Goal: Information Seeking & Learning: Learn about a topic

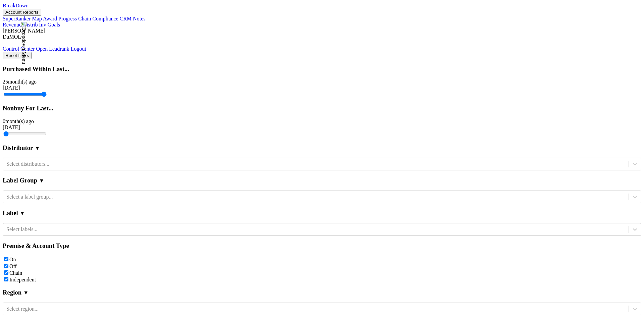
scroll to position [0, 325]
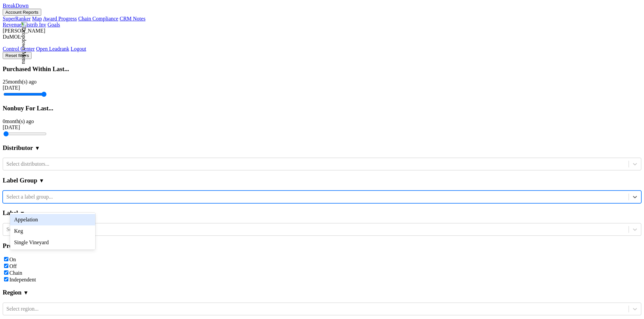
click at [53, 201] on div at bounding box center [315, 196] width 619 height 7
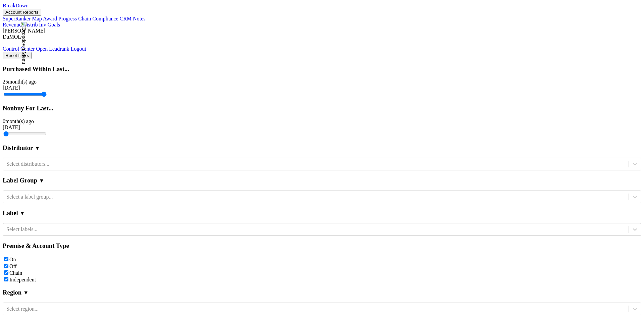
click at [48, 181] on section "Label Group ▼ Select a label group..." at bounding box center [322, 186] width 639 height 33
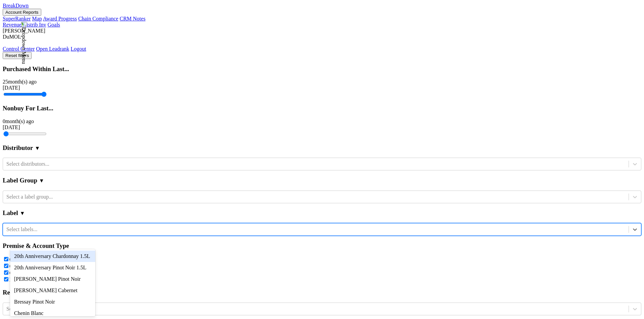
click at [48, 233] on div at bounding box center [315, 229] width 619 height 7
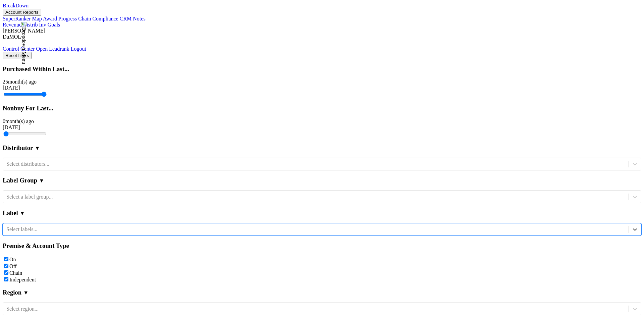
click at [56, 233] on div at bounding box center [315, 229] width 619 height 7
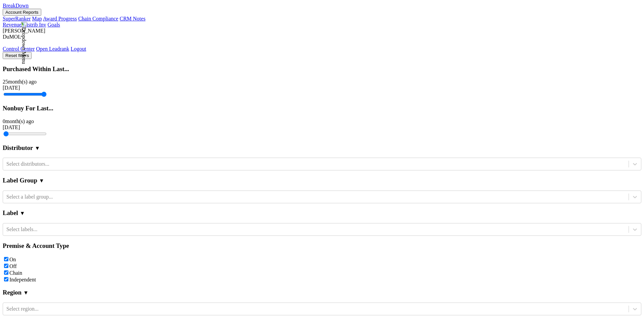
click at [45, 223] on div "Label ▼" at bounding box center [322, 213] width 639 height 20
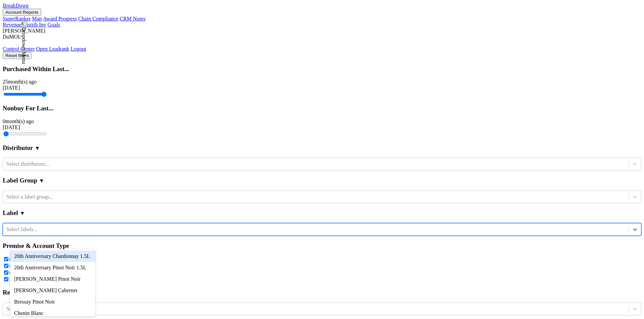
click at [51, 233] on div at bounding box center [315, 229] width 619 height 7
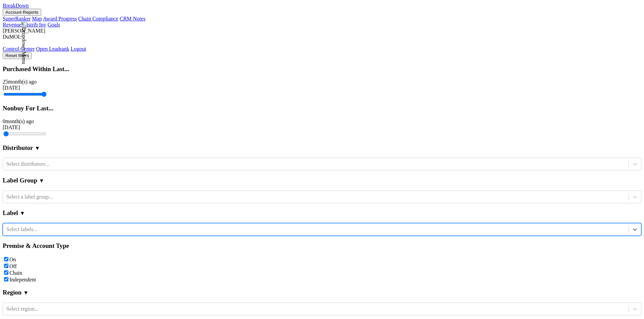
scroll to position [100, 0]
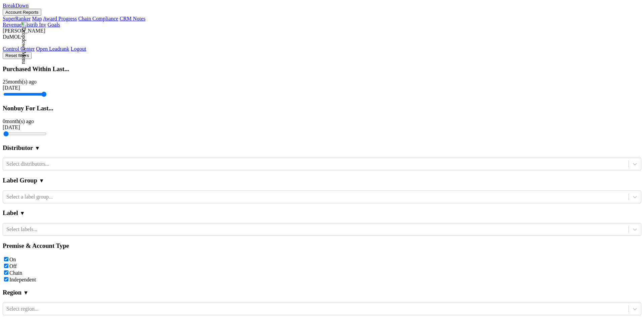
drag, startPoint x: 123, startPoint y: 109, endPoint x: 138, endPoint y: 109, distance: 14.8
click at [63, 305] on div at bounding box center [315, 308] width 619 height 7
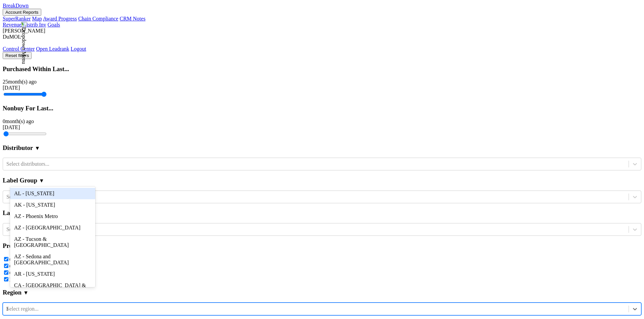
type input "LA"
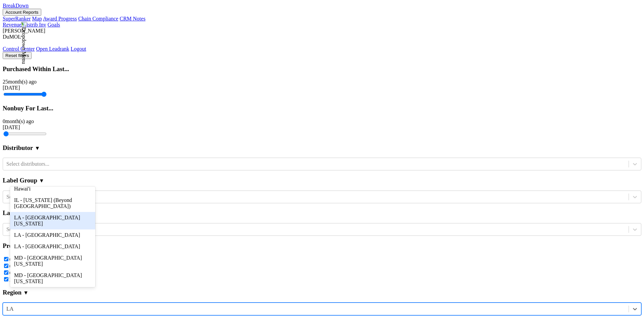
scroll to position [145, 0]
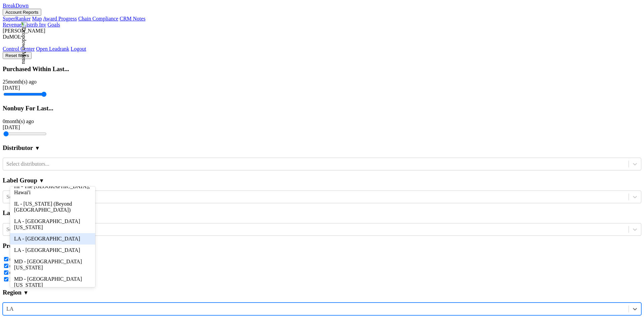
click at [44, 242] on div "LA - [GEOGRAPHIC_DATA]" at bounding box center [52, 238] width 85 height 11
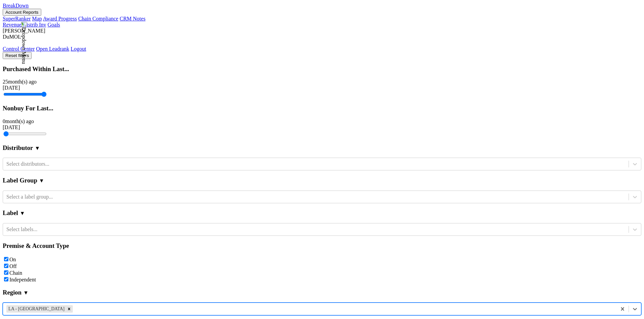
scroll to position [183, 0]
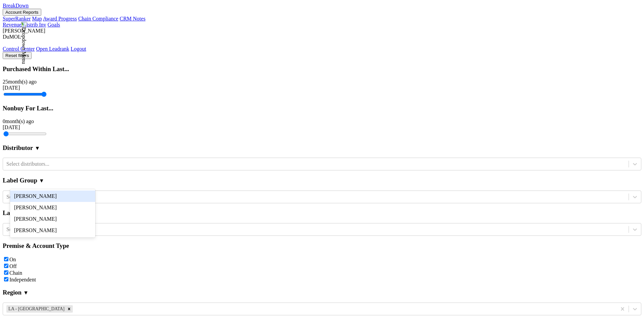
scroll to position [0, 283]
click at [75, 315] on div "Sales Territory ▼" at bounding box center [322, 325] width 639 height 20
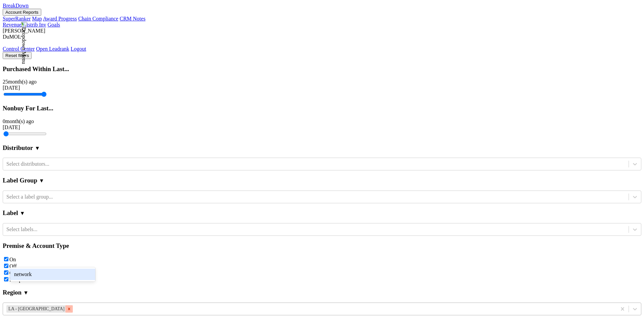
click at [65, 305] on div "Remove LA - New Orleans Area" at bounding box center [68, 308] width 7 height 7
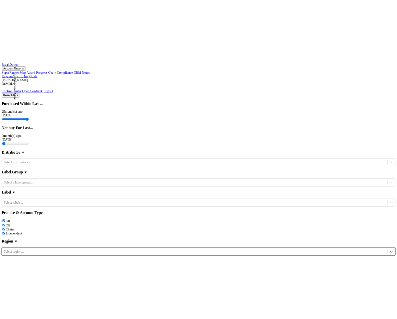
scroll to position [205, 0]
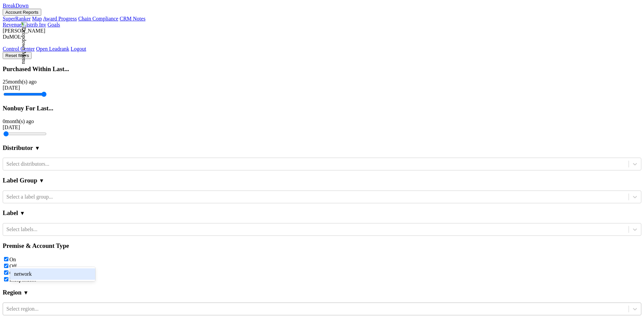
click at [60, 271] on div "network" at bounding box center [52, 273] width 85 height 11
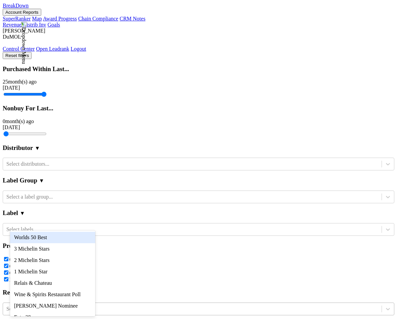
click at [70, 236] on div "Worlds 50 Best" at bounding box center [52, 237] width 85 height 11
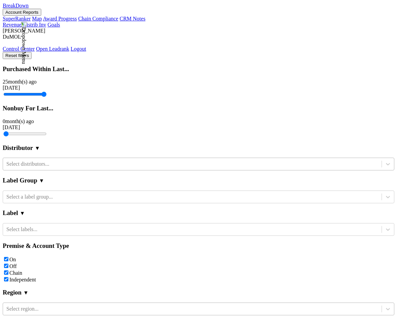
scroll to position [0, 0]
click at [32, 52] on button "Reset filters" at bounding box center [17, 55] width 29 height 7
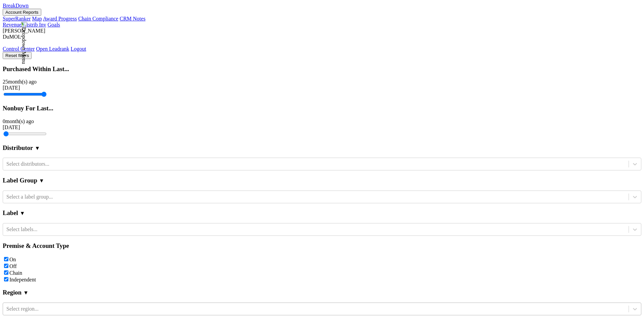
click at [103, 105] on section "Nonbuy For Last... [DATE] [DATE]" at bounding box center [322, 121] width 639 height 33
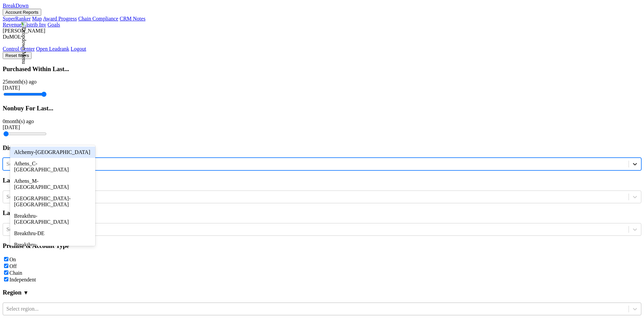
click at [629, 158] on div at bounding box center [635, 164] width 12 height 12
click at [79, 138] on div "Distributor ▼" at bounding box center [322, 148] width 639 height 20
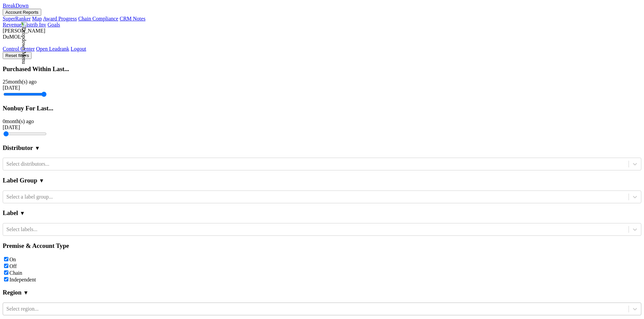
scroll to position [0, 0]
click at [78, 169] on div "Select distributors..." at bounding box center [316, 164] width 626 height 10
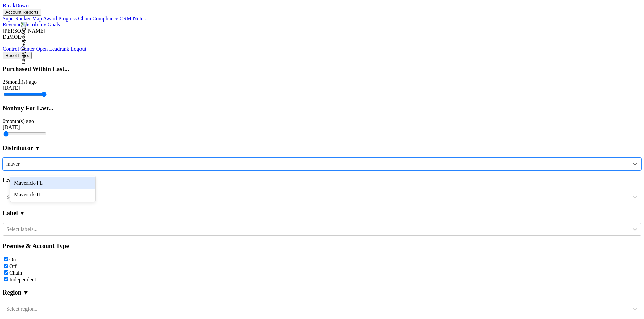
type input "maver"
click at [72, 168] on div at bounding box center [315, 163] width 619 height 7
type input "mave"
click at [59, 183] on div "Maverick-FL" at bounding box center [52, 183] width 85 height 11
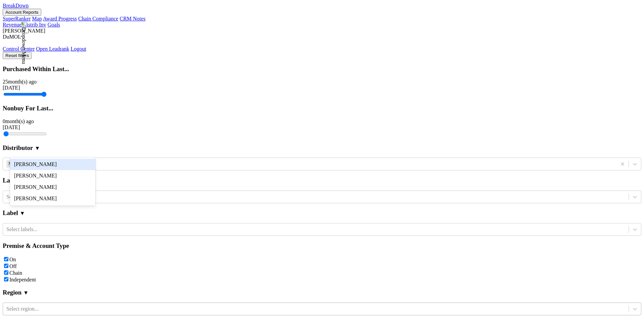
click at [74, 162] on div "[PERSON_NAME]" at bounding box center [52, 164] width 85 height 11
click at [40, 162] on icon "Remove Maverick-FL" at bounding box center [37, 164] width 5 height 5
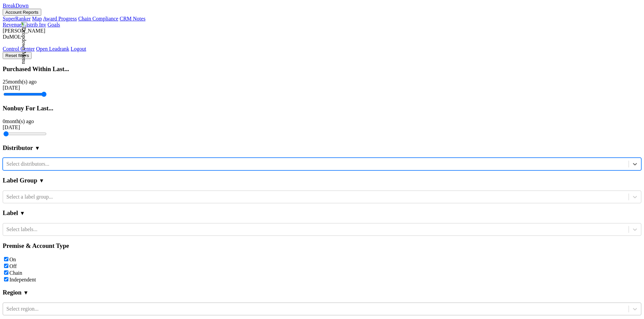
scroll to position [205, 0]
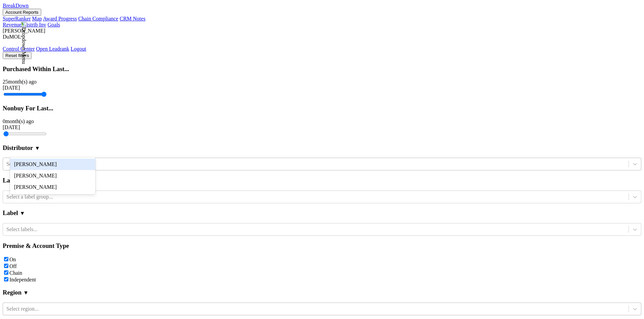
click at [96, 283] on section "Region ▼ Select region..." at bounding box center [322, 299] width 639 height 33
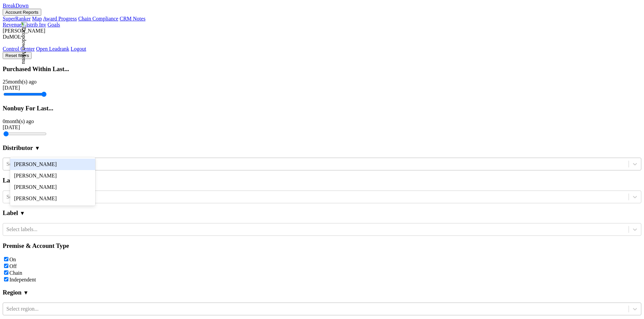
click at [61, 164] on div "[PERSON_NAME]" at bounding box center [52, 164] width 85 height 11
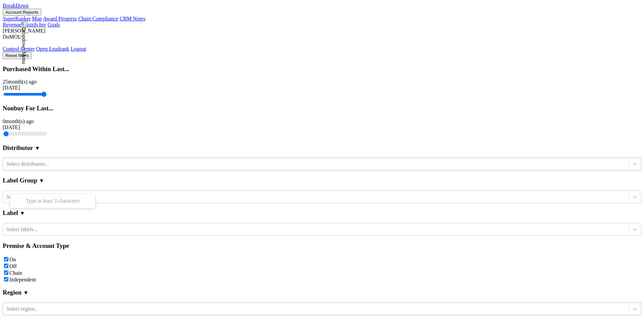
scroll to position [0, 0]
click at [57, 215] on div "Reset filters Purchased Within Last... [DATE] [DATE] Nonbuy For Last... [DATE] …" at bounding box center [322, 269] width 639 height 434
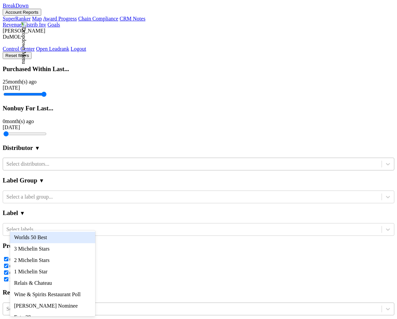
click at [74, 239] on div "Worlds 50 Best" at bounding box center [52, 237] width 85 height 11
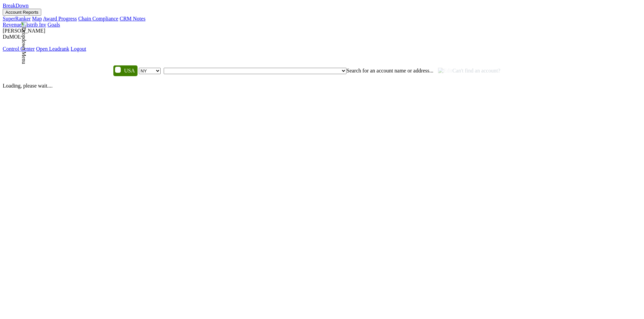
select select "NY"
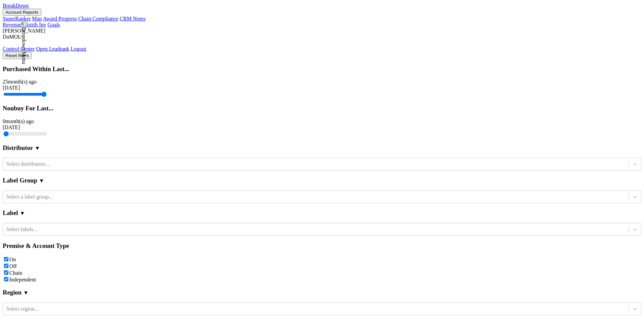
scroll to position [295, 0]
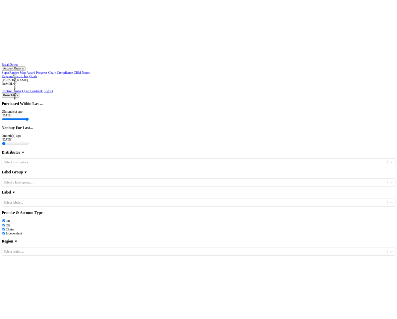
scroll to position [0, 0]
